Goal: Information Seeking & Learning: Learn about a topic

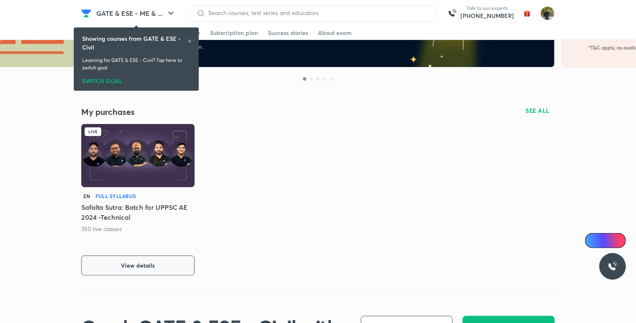
click at [144, 260] on button "View details" at bounding box center [137, 266] width 113 height 20
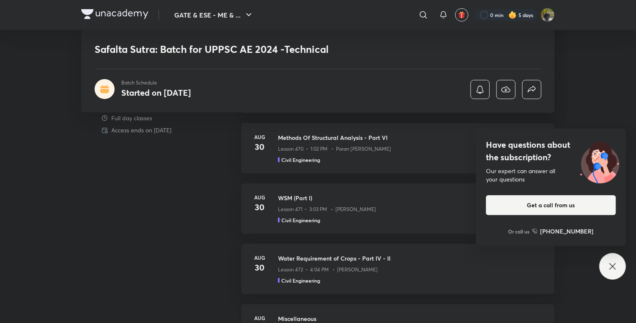
scroll to position [408, 0]
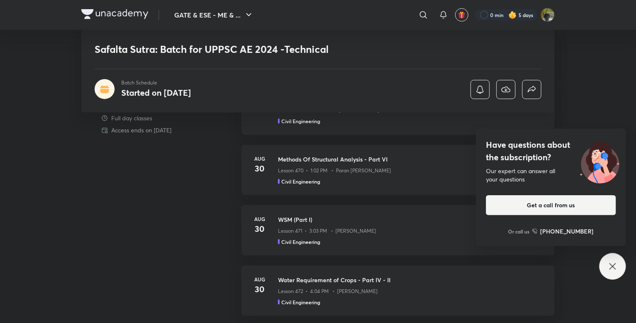
click at [607, 269] on icon at bounding box center [612, 267] width 10 height 10
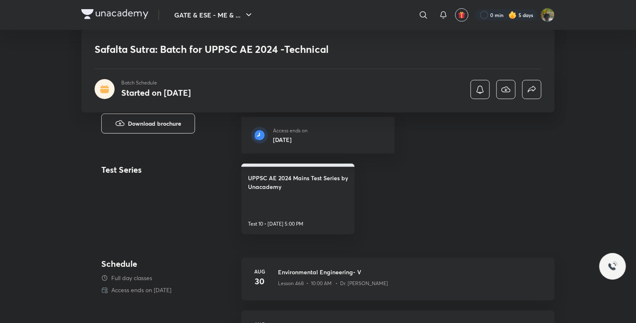
scroll to position [241, 0]
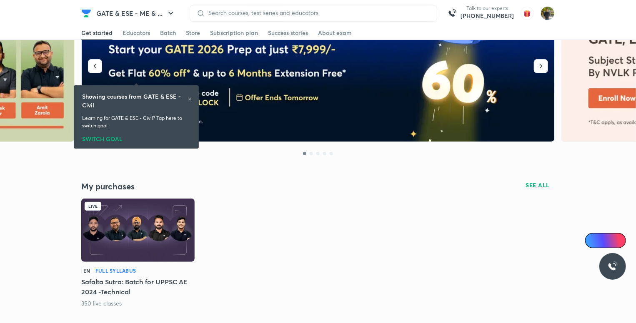
scroll to position [125, 0]
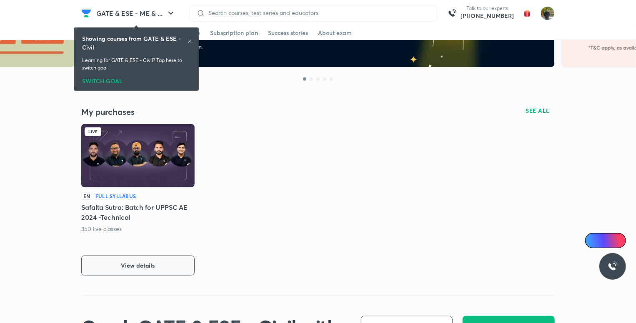
click at [132, 265] on span "View details" at bounding box center [138, 266] width 34 height 8
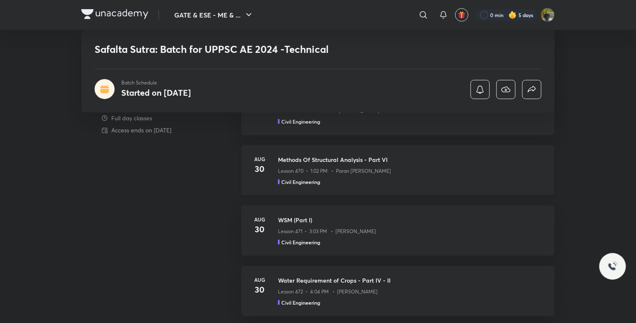
scroll to position [500, 0]
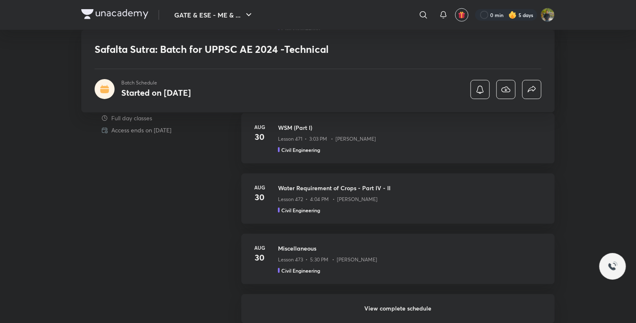
click at [425, 307] on h6 "View complete schedule" at bounding box center [397, 309] width 313 height 29
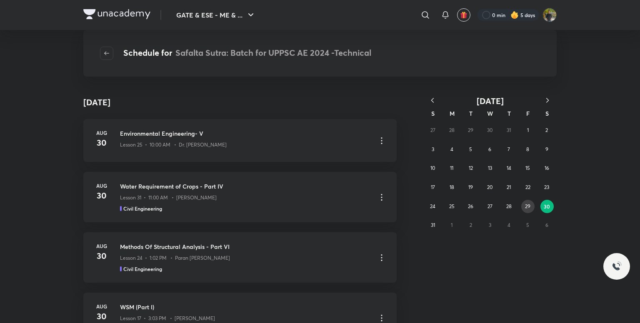
click at [530, 207] on button "29" at bounding box center [527, 206] width 13 height 13
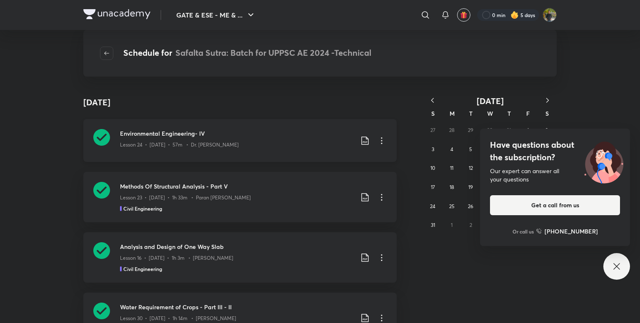
click at [361, 140] on icon at bounding box center [365, 141] width 10 height 10
click at [296, 184] on p "With annotation" at bounding box center [298, 185] width 43 height 9
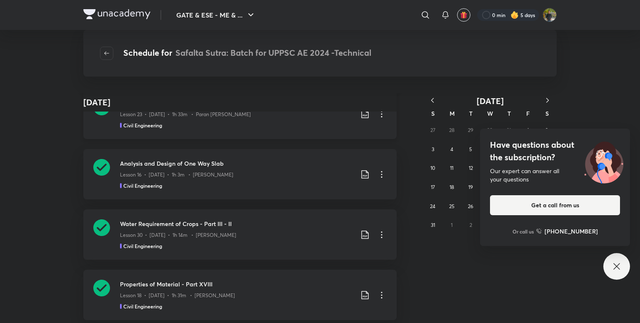
scroll to position [42, 0]
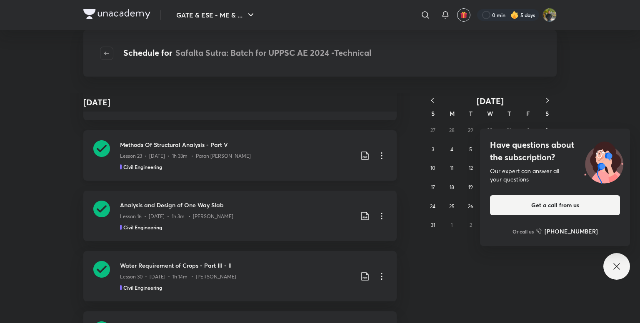
click at [363, 154] on icon at bounding box center [365, 156] width 10 height 10
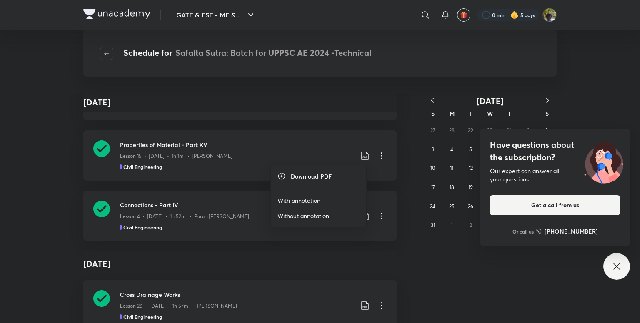
scroll to position [1012, 0]
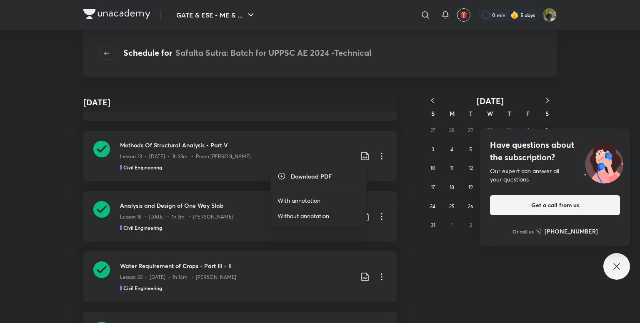
click at [300, 200] on p "With annotation" at bounding box center [298, 200] width 43 height 9
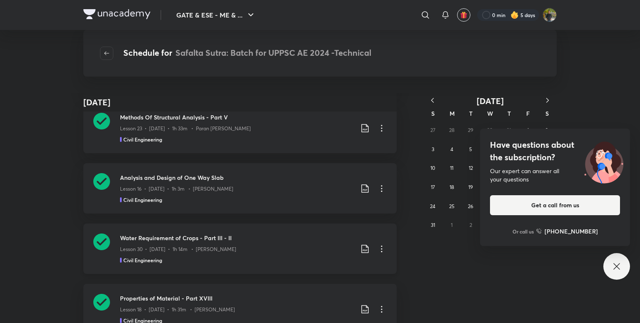
scroll to position [2025, 0]
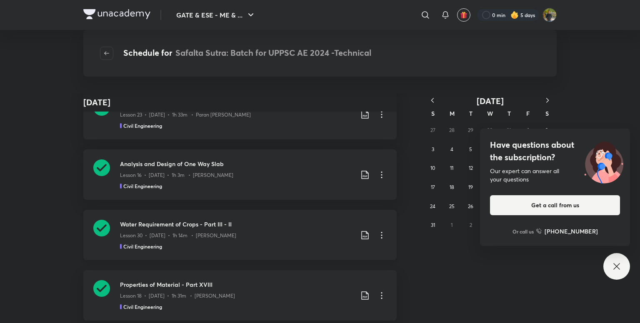
click at [364, 235] on icon at bounding box center [365, 235] width 10 height 10
click at [296, 279] on p "With annotation" at bounding box center [298, 279] width 43 height 9
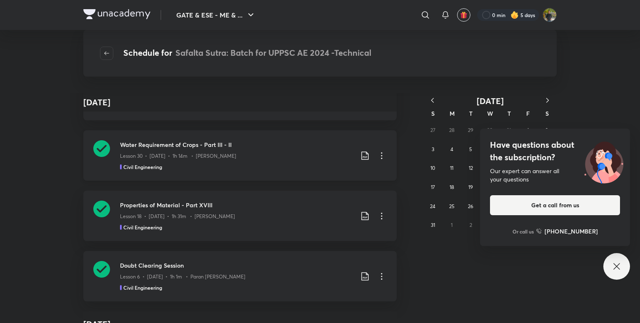
scroll to position [2150, 0]
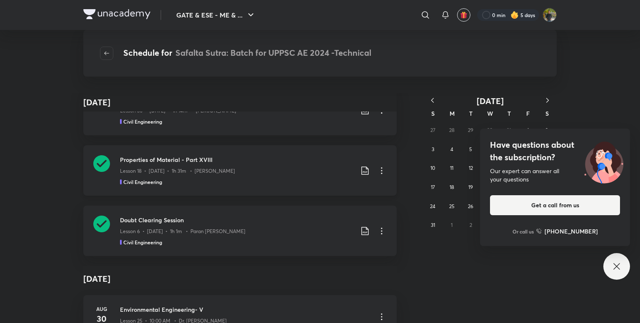
click at [363, 169] on icon at bounding box center [364, 171] width 7 height 8
click at [305, 215] on p "With annotation" at bounding box center [298, 215] width 43 height 9
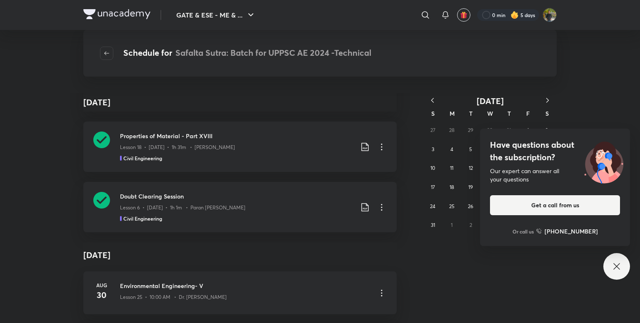
scroll to position [2234, 0]
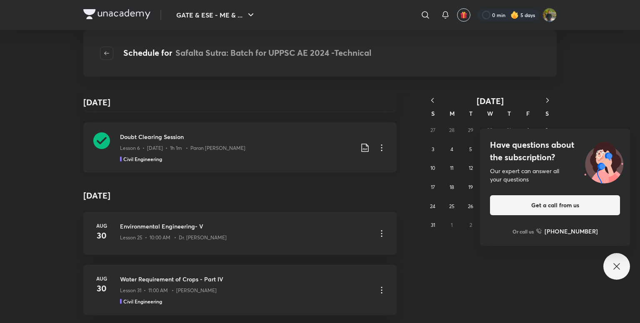
click at [362, 143] on icon at bounding box center [365, 148] width 10 height 10
click at [302, 192] on p "With annotation" at bounding box center [298, 192] width 43 height 9
